Goal: Task Accomplishment & Management: Complete application form

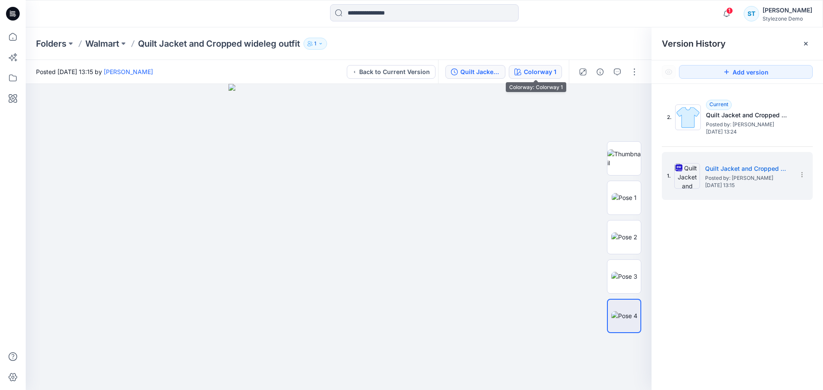
click at [547, 72] on div "Colorway 1" at bounding box center [540, 71] width 33 height 9
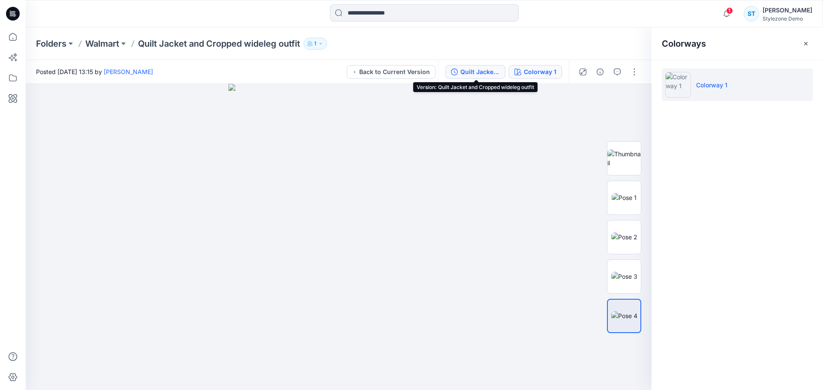
click at [502, 70] on button "Quilt Jacket and Cropped wideleg outfit" at bounding box center [475, 72] width 60 height 14
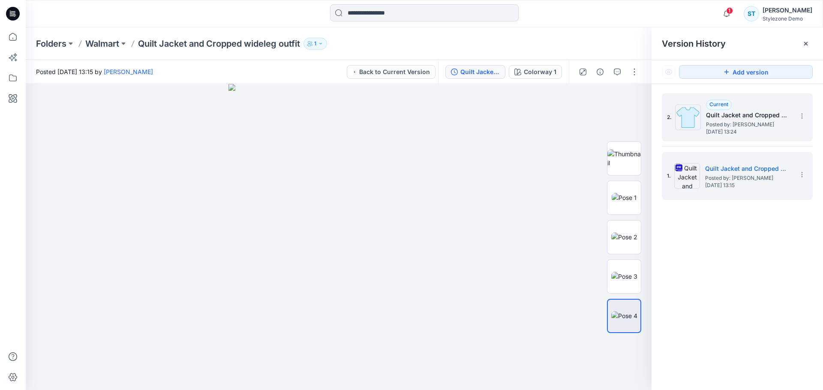
click at [743, 123] on span "Posted by: [PERSON_NAME]" at bounding box center [749, 124] width 86 height 9
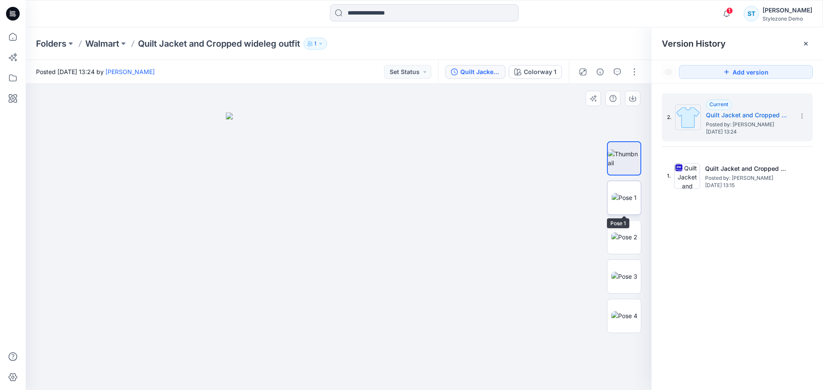
click at [630, 202] on img at bounding box center [624, 197] width 25 height 9
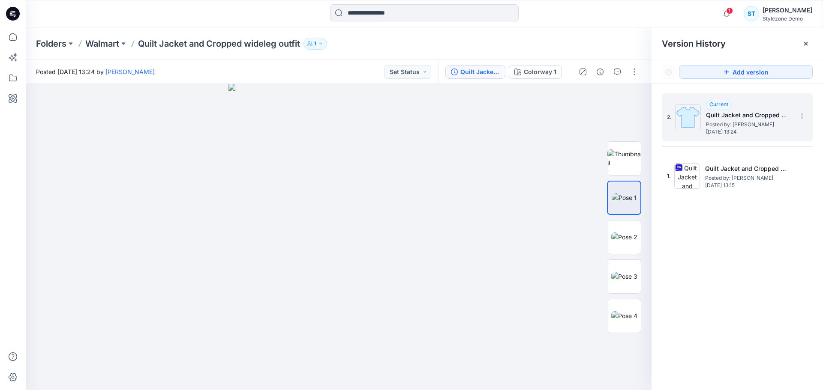
click at [774, 127] on span "Posted by: [PERSON_NAME]" at bounding box center [749, 124] width 86 height 9
click at [733, 13] on span "1" at bounding box center [729, 10] width 7 height 7
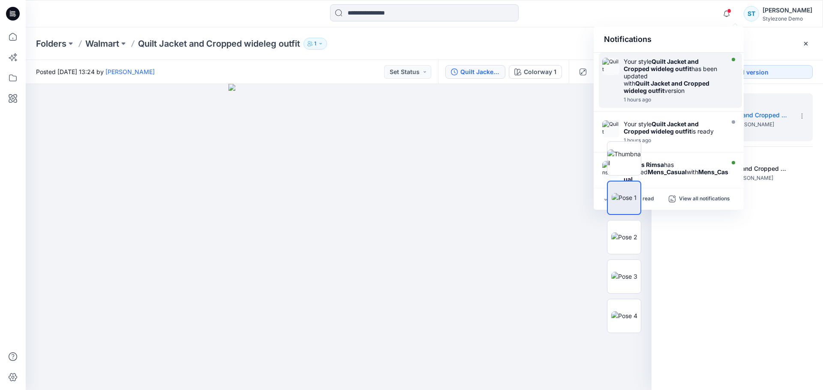
click at [710, 92] on div "Your style Quilt Jacket and Cropped wideleg outfit has been updated with Quilt …" at bounding box center [673, 76] width 99 height 36
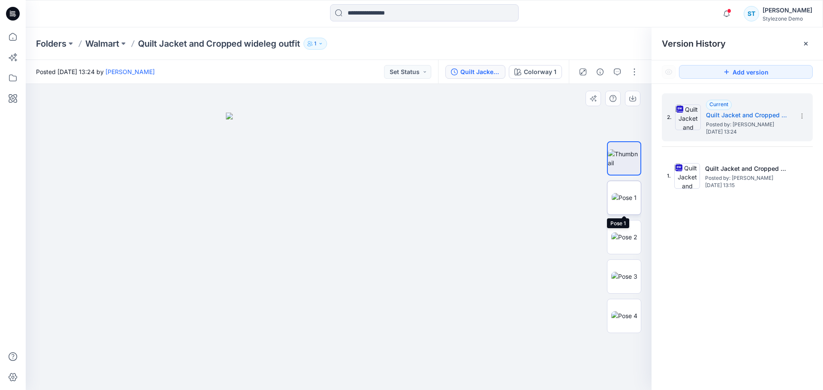
click at [634, 198] on img at bounding box center [624, 197] width 25 height 9
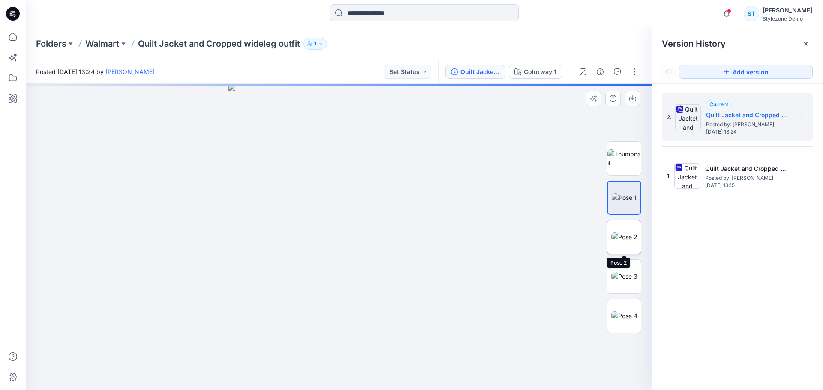
click at [623, 237] on img at bounding box center [624, 237] width 26 height 9
click at [626, 273] on img at bounding box center [624, 276] width 26 height 9
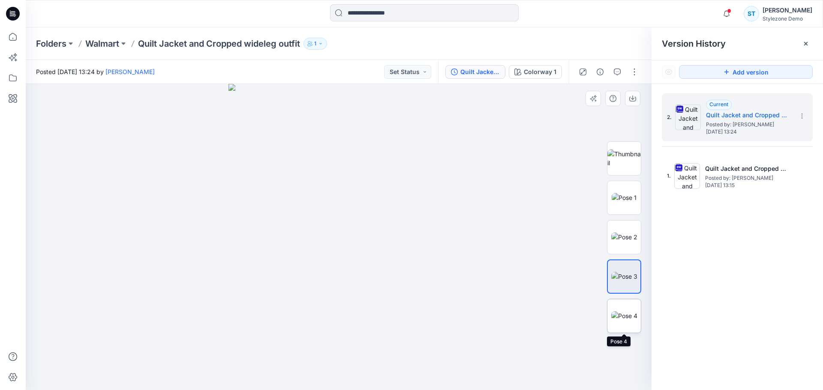
click at [627, 312] on img at bounding box center [624, 316] width 26 height 9
click at [634, 281] on img at bounding box center [624, 276] width 26 height 9
click at [634, 234] on img at bounding box center [624, 237] width 26 height 9
click at [625, 202] on img at bounding box center [624, 197] width 25 height 9
drag, startPoint x: 350, startPoint y: 263, endPoint x: 354, endPoint y: 280, distance: 17.1
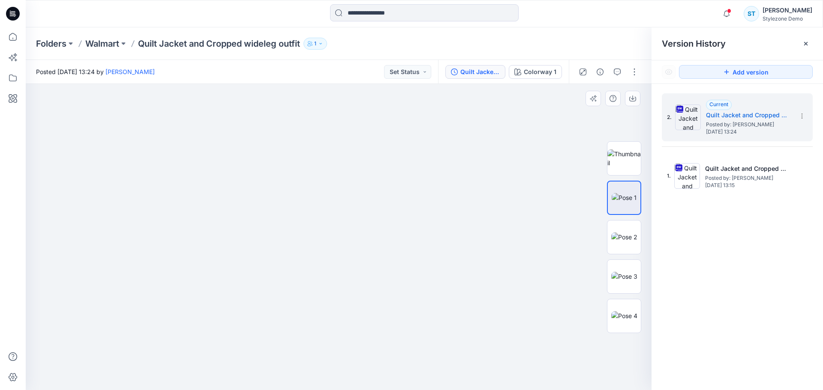
click at [354, 280] on img at bounding box center [344, 32] width 926 height 718
drag, startPoint x: 359, startPoint y: 284, endPoint x: 360, endPoint y: 316, distance: 32.6
click at [360, 316] on img at bounding box center [350, 106] width 811 height 569
drag, startPoint x: 348, startPoint y: 349, endPoint x: 348, endPoint y: 360, distance: 10.7
click at [348, 363] on img at bounding box center [343, 149] width 696 height 481
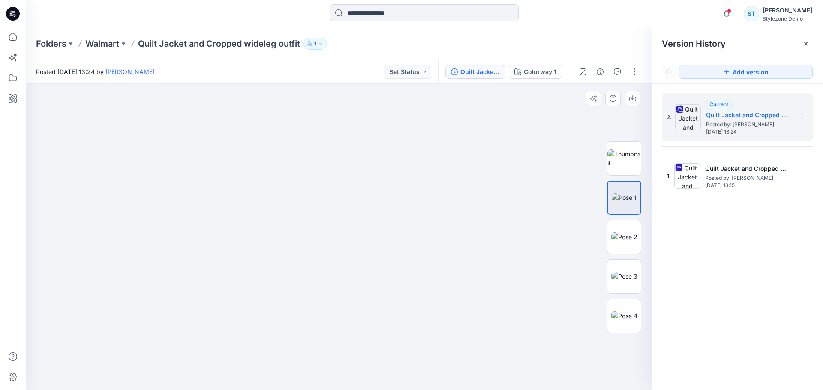
drag, startPoint x: 339, startPoint y: 300, endPoint x: 345, endPoint y: 222, distance: 77.8
click at [345, 222] on img at bounding box center [345, 107] width 739 height 567
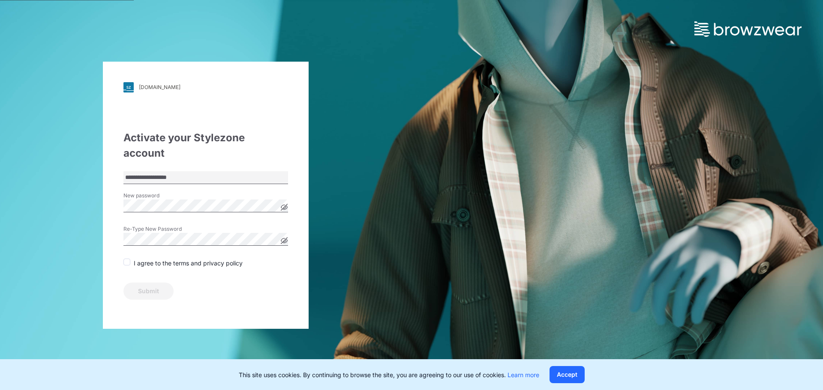
click at [129, 259] on span at bounding box center [126, 262] width 7 height 7
click at [157, 283] on button "Submit" at bounding box center [148, 291] width 50 height 17
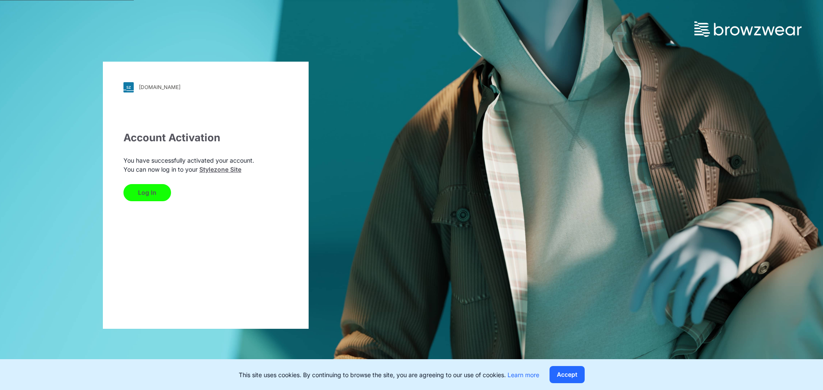
click at [150, 197] on button "Log In" at bounding box center [147, 192] width 48 height 17
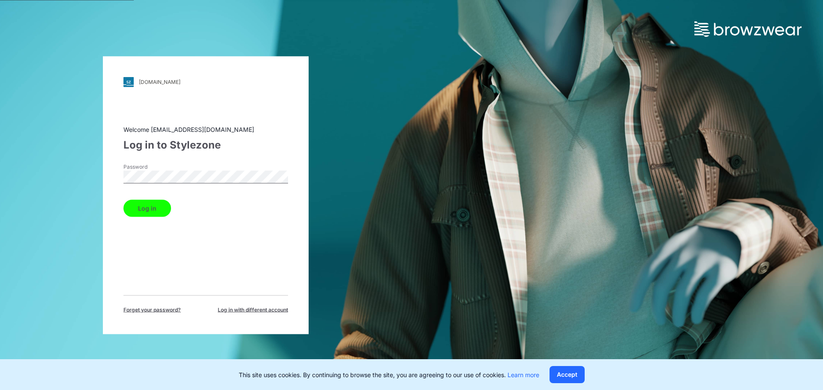
click at [159, 203] on button "Log in" at bounding box center [147, 208] width 48 height 17
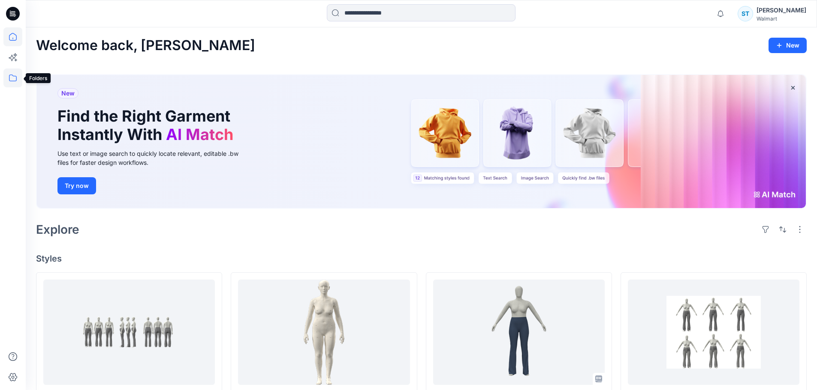
click at [16, 83] on icon at bounding box center [12, 78] width 19 height 19
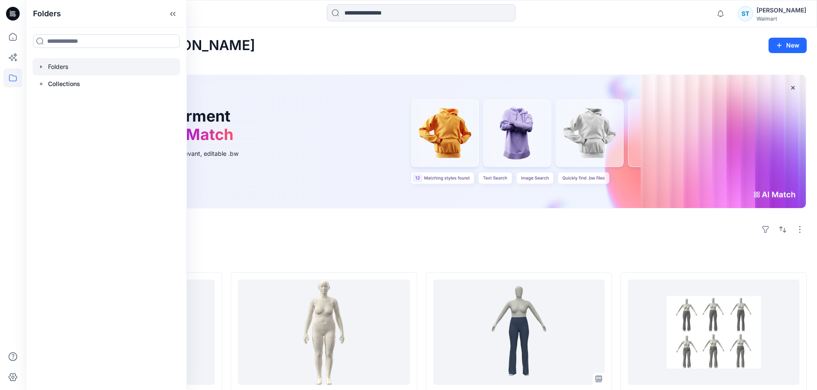
click at [45, 67] on div at bounding box center [106, 66] width 147 height 17
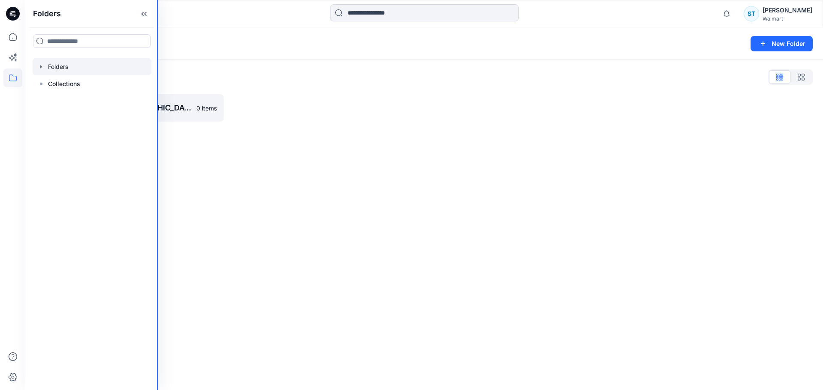
drag, startPoint x: 186, startPoint y: 137, endPoint x: 155, endPoint y: 137, distance: 30.4
click at [155, 137] on div "Folders Folders Collections Notifications Mark all as read View all notificatio…" at bounding box center [411, 195] width 823 height 390
click at [43, 68] on icon "button" at bounding box center [41, 66] width 7 height 7
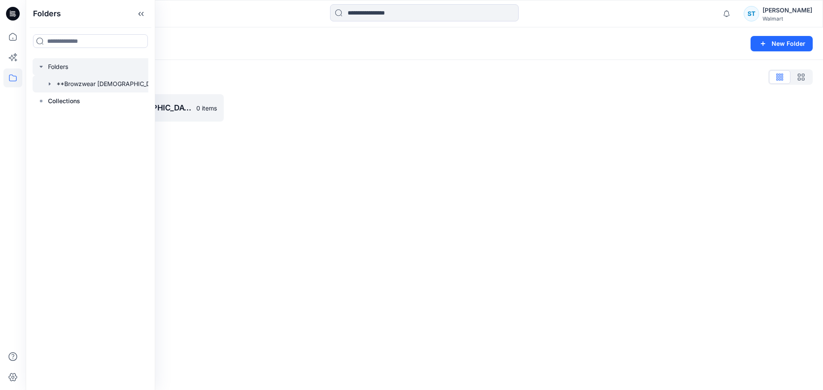
click at [83, 86] on div at bounding box center [102, 83] width 138 height 17
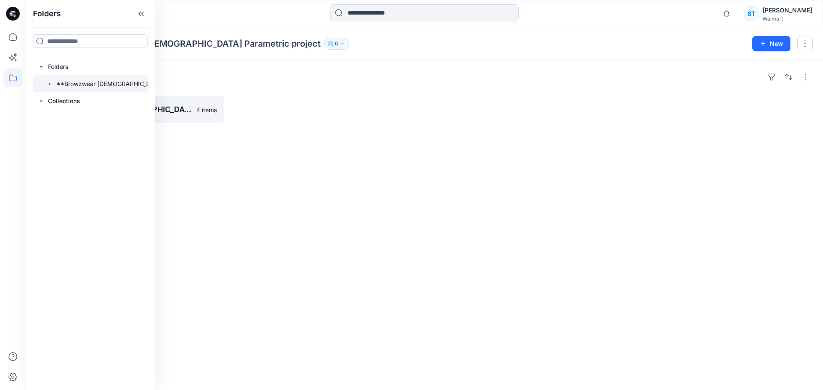
click at [312, 144] on div "Folders **Browzwear Ladies Parametric project Board 4 items" at bounding box center [424, 225] width 797 height 330
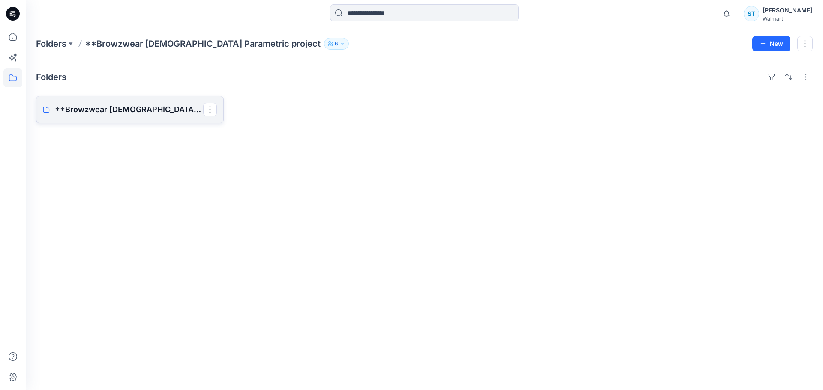
click at [152, 105] on p "**Browzwear Ladies Parametric project Board" at bounding box center [129, 110] width 148 height 12
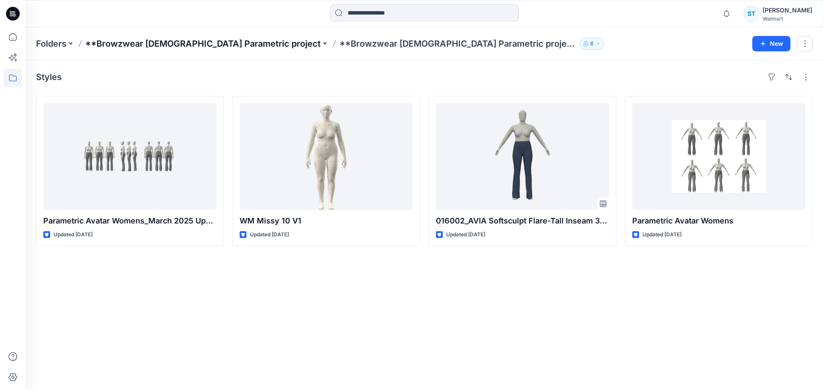
click at [187, 45] on p "**Browzwear Ladies Parametric project" at bounding box center [202, 44] width 235 height 12
